Goal: Information Seeking & Learning: Understand process/instructions

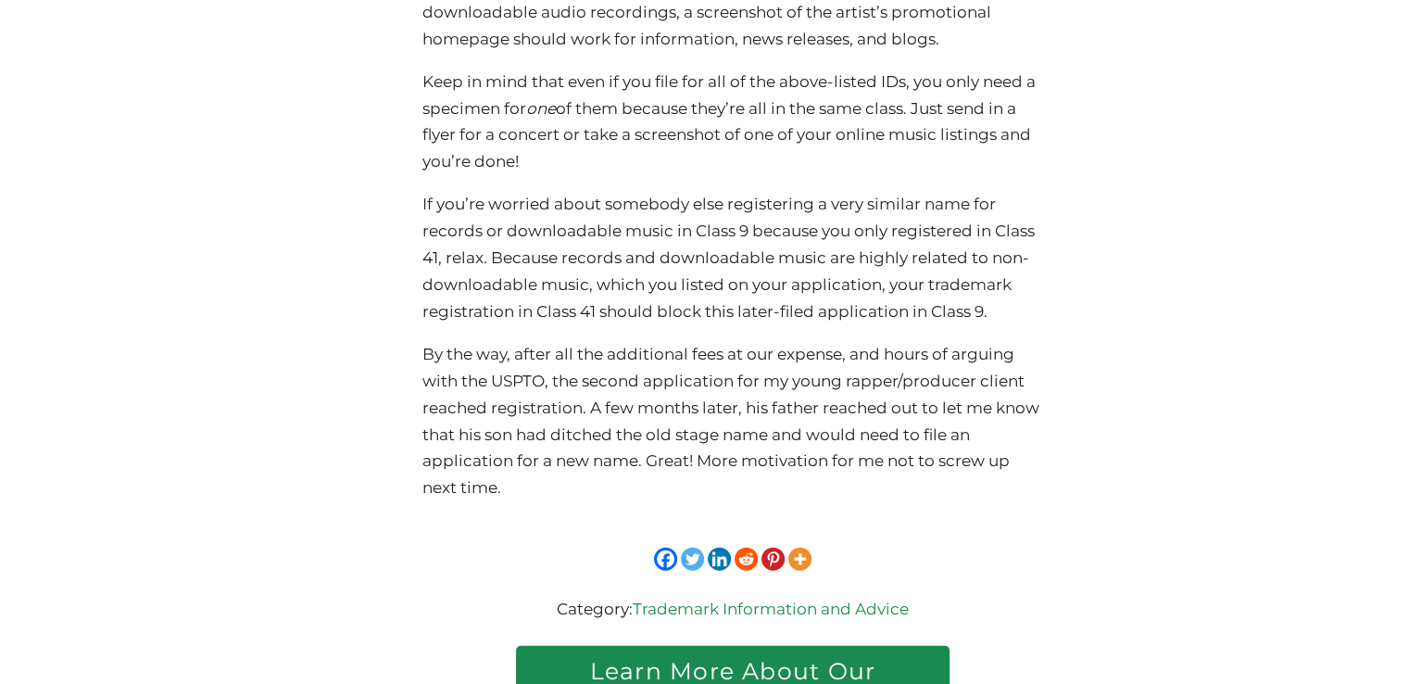
scroll to position [3929, 0]
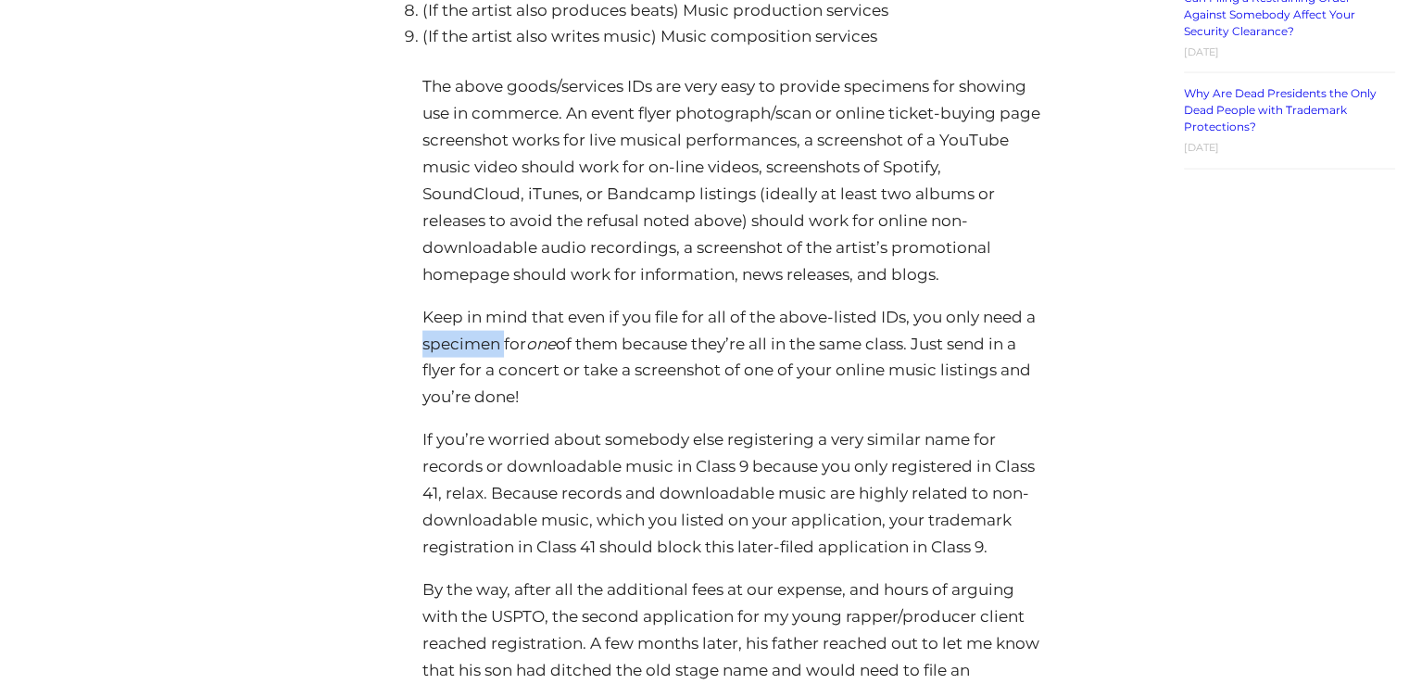
drag, startPoint x: 424, startPoint y: 345, endPoint x: 504, endPoint y: 342, distance: 79.7
click at [504, 342] on p "Keep in mind that even if you file for all of the above-listed IDs, you only ne…" at bounding box center [732, 357] width 620 height 107
copy p "specimen"
drag, startPoint x: 635, startPoint y: 369, endPoint x: 723, endPoint y: 368, distance: 88.0
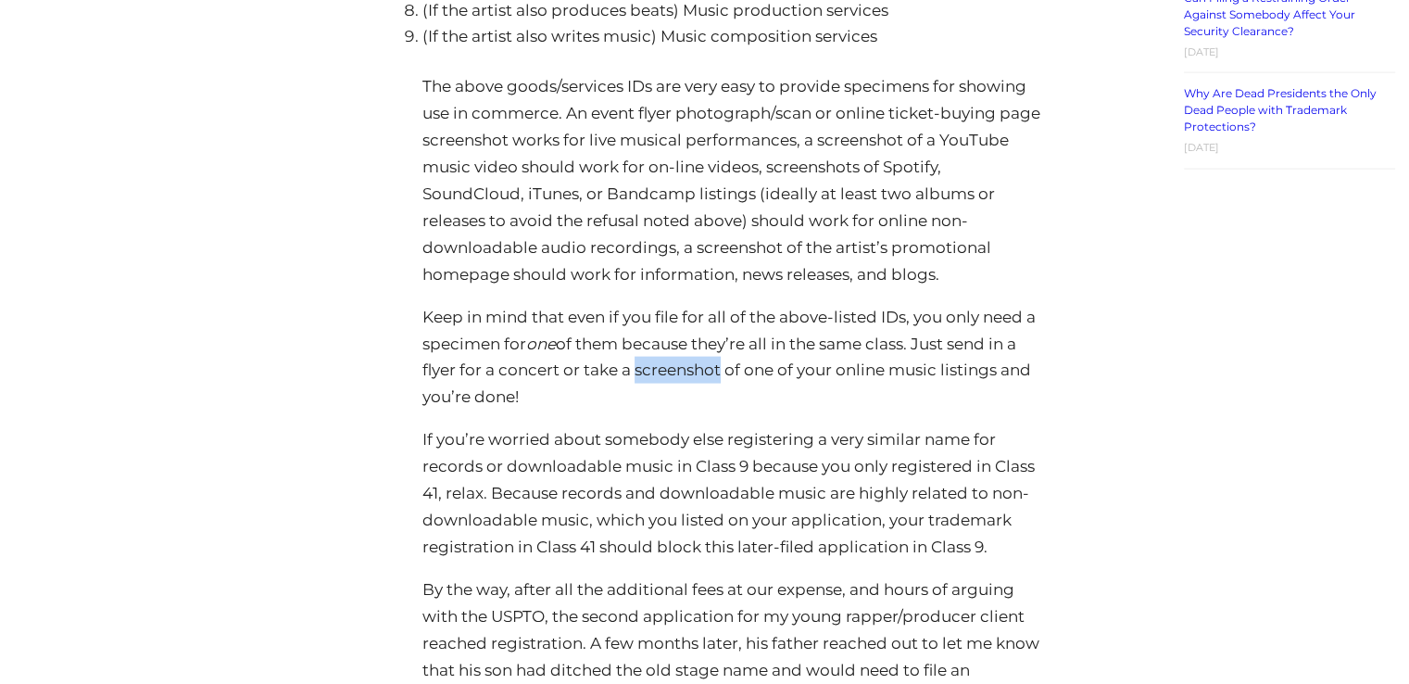
click at [723, 368] on p "Keep in mind that even if you file for all of the above-listed IDs, you only ne…" at bounding box center [732, 357] width 620 height 107
click at [701, 371] on p "Keep in mind that even if you file for all of the above-listed IDs, you only ne…" at bounding box center [732, 357] width 620 height 107
drag, startPoint x: 637, startPoint y: 371, endPoint x: 1000, endPoint y: 372, distance: 363.1
click at [1000, 372] on p "Keep in mind that even if you file for all of the above-listed IDs, you only ne…" at bounding box center [732, 357] width 620 height 107
copy p "screenshot of one of your online music listings"
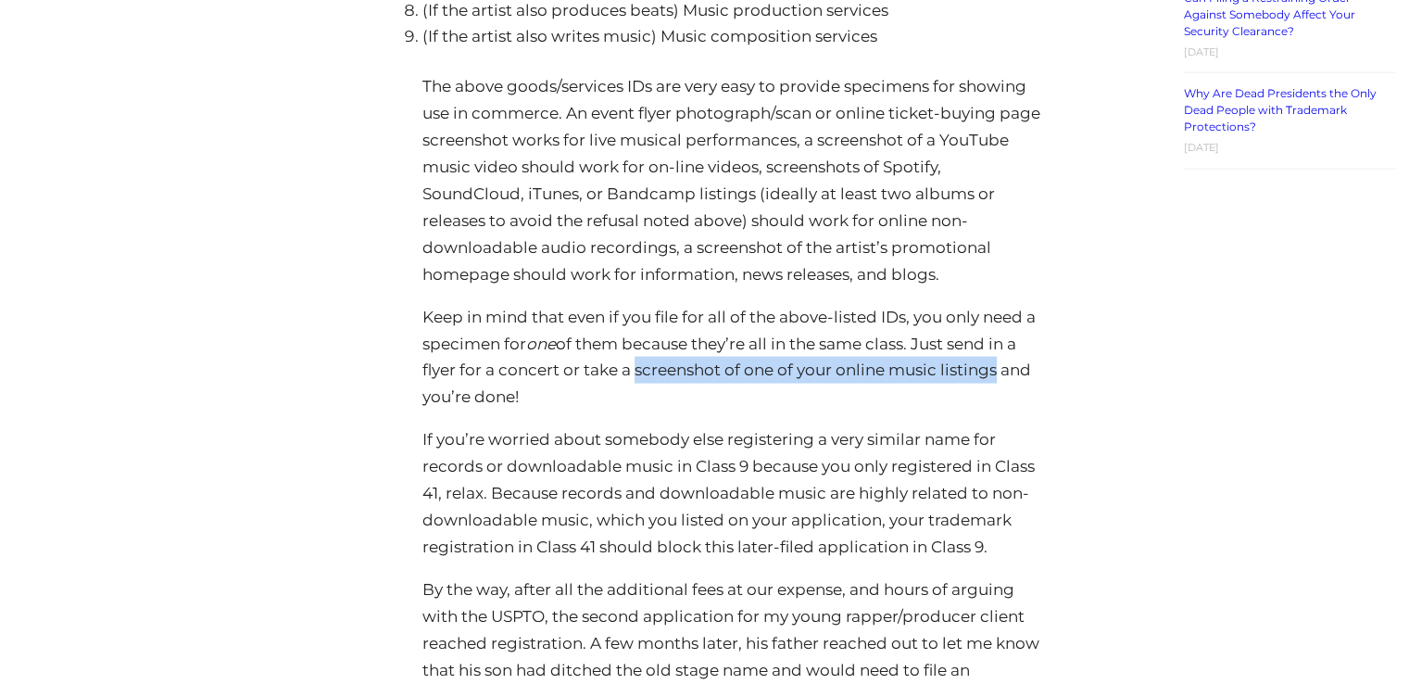
copy p "screenshot of one of your online music listings"
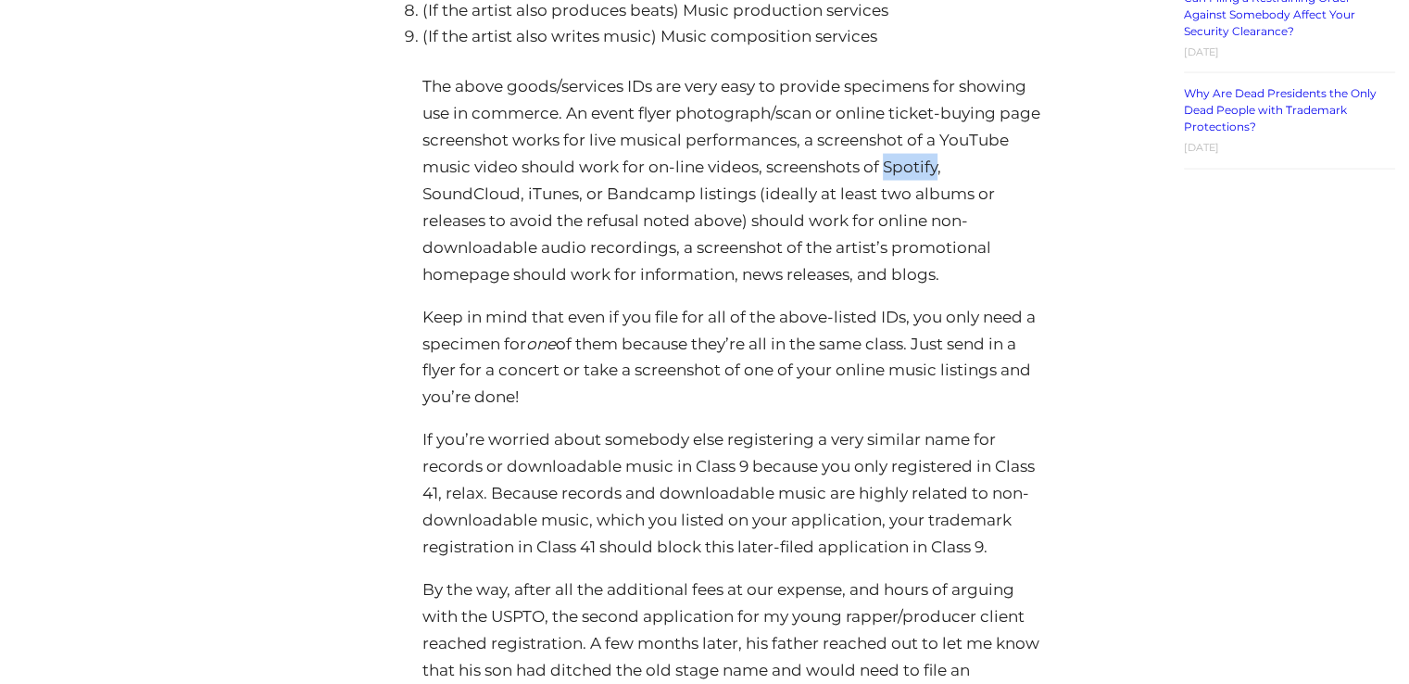
drag, startPoint x: 958, startPoint y: 172, endPoint x: 1010, endPoint y: 174, distance: 51.9
click at [1010, 174] on p "The above goods/services IDs are very easy to provide specimens for showing use…" at bounding box center [732, 180] width 620 height 214
copy p "Spotify"
drag, startPoint x: 426, startPoint y: 170, endPoint x: 590, endPoint y: 180, distance: 164.2
click at [590, 180] on p "The above goods/services IDs are very easy to provide specimens for showing use…" at bounding box center [732, 180] width 620 height 214
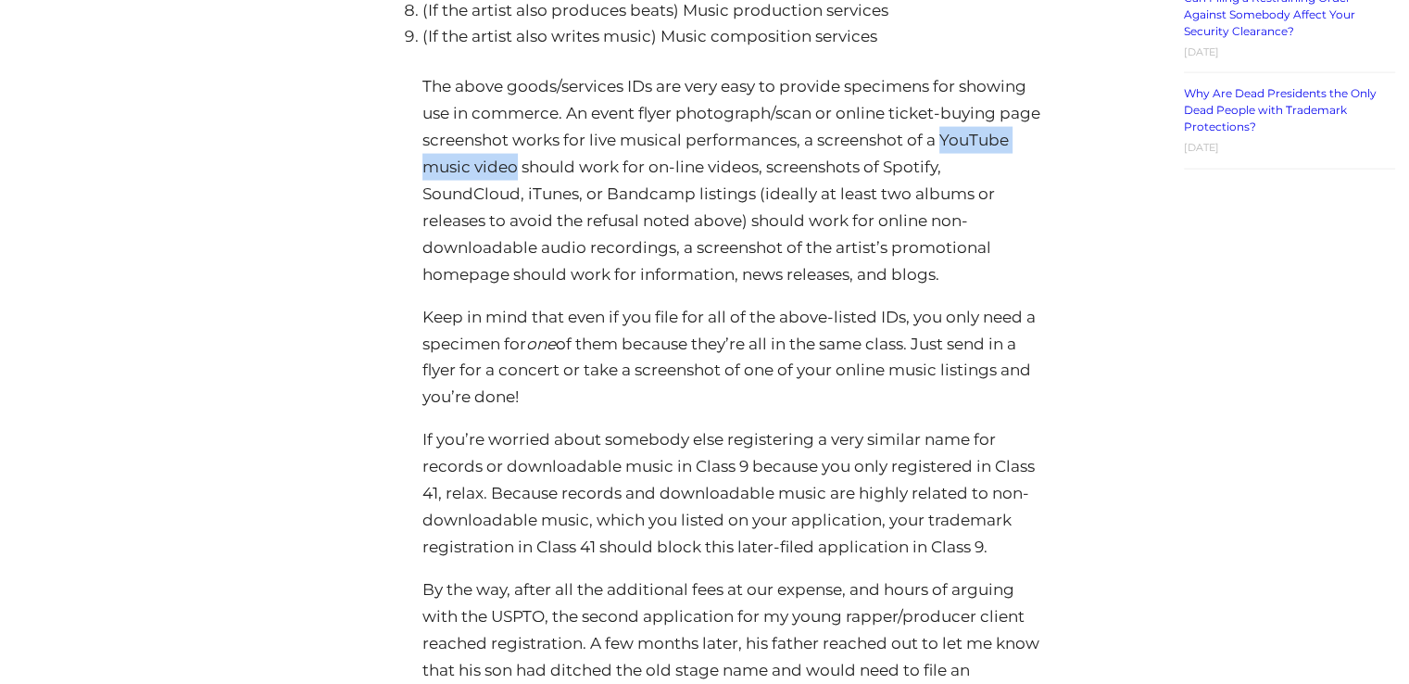
copy p "YouTube music video"
